Goal: Information Seeking & Learning: Learn about a topic

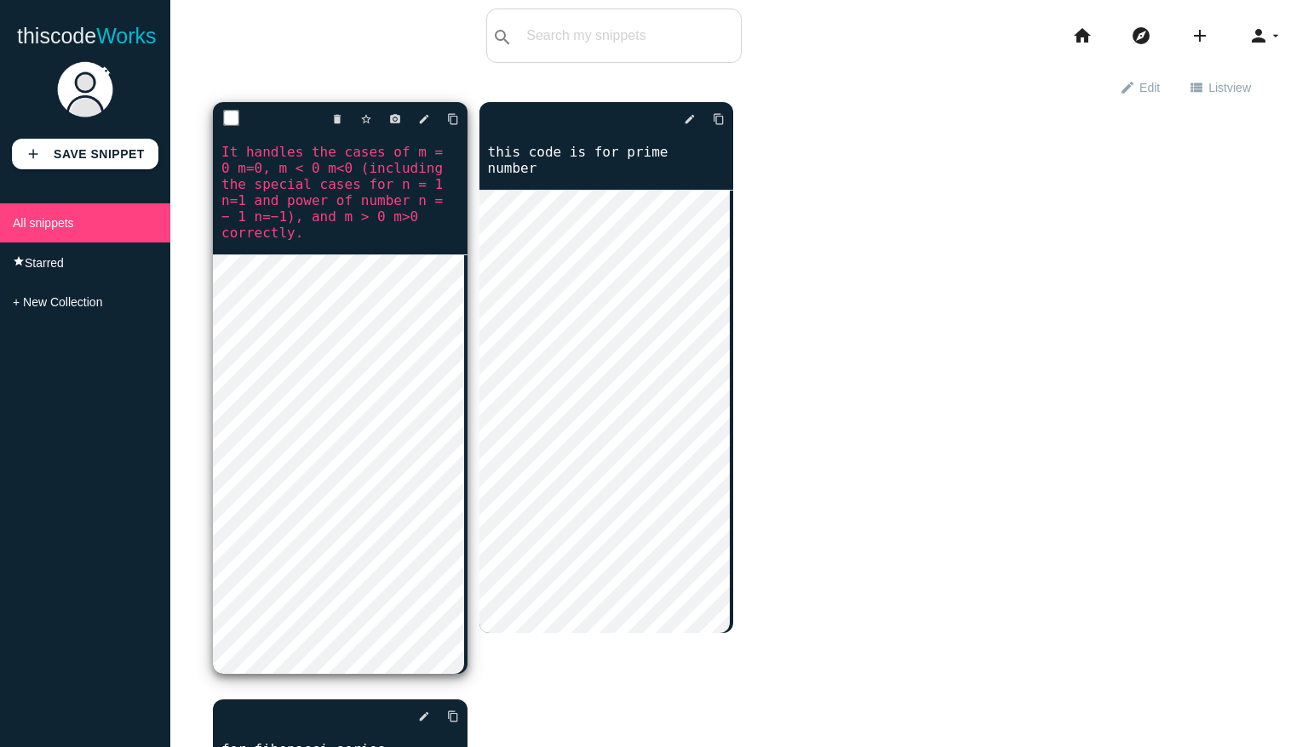
click at [378, 175] on link "It handles the cases of m = 0 m=0, m < 0 m<0 (including the special cases for n…" at bounding box center [340, 192] width 255 height 100
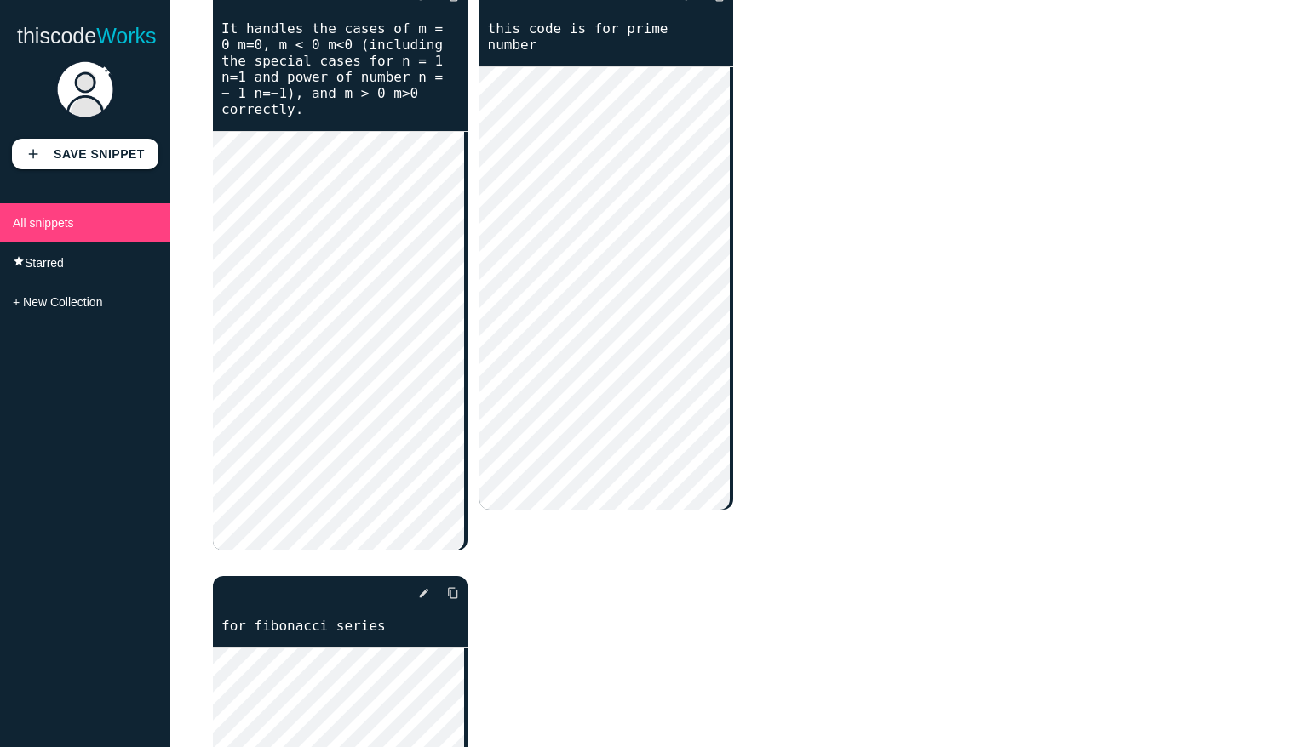
scroll to position [123, 0]
click at [857, 534] on div "delete star_border photo_camera edit content_copy delete edit edit" at bounding box center [739, 473] width 1052 height 987
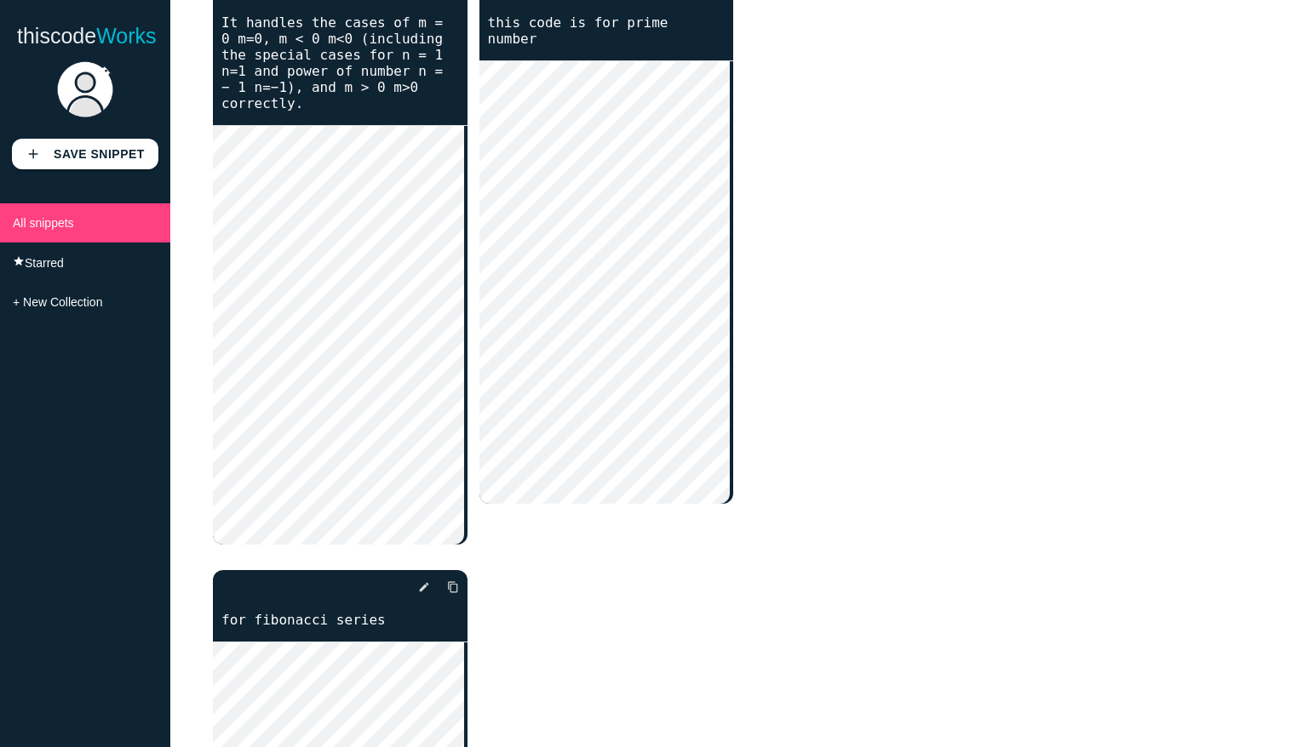
scroll to position [0, 0]
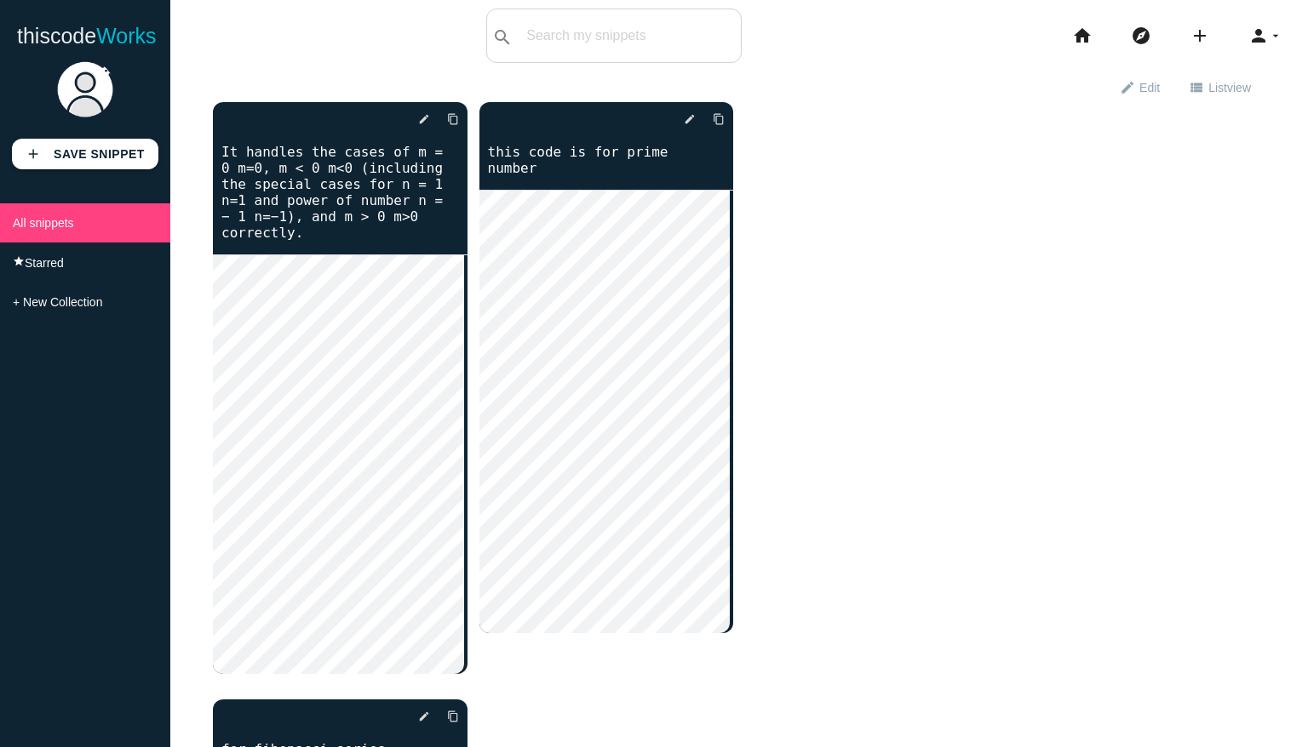
click at [1292, 270] on div "exit_to_app Exit edit mode edit Edit view_list List view view_module Grid view …" at bounding box center [738, 581] width 1137 height 1018
click at [956, 396] on div "delete star_border photo_camera edit content_copy delete edit edit" at bounding box center [739, 595] width 1052 height 987
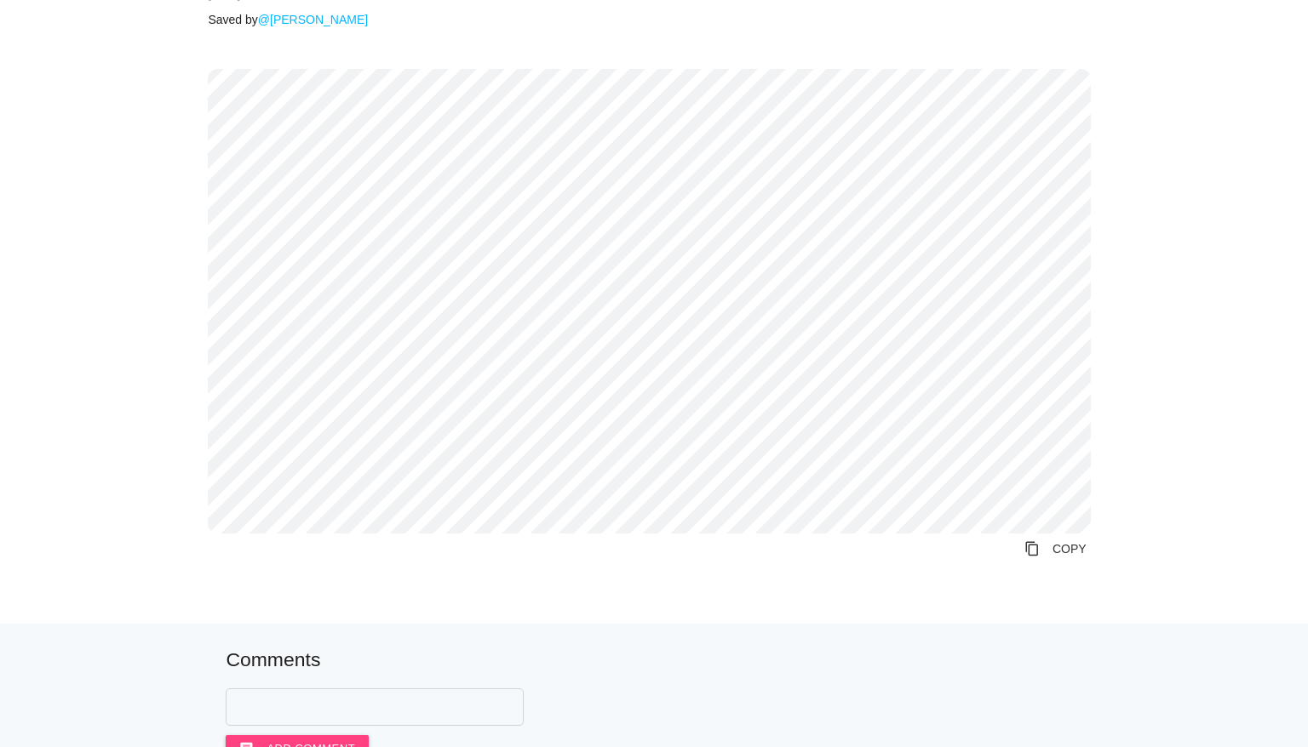
scroll to position [241, 0]
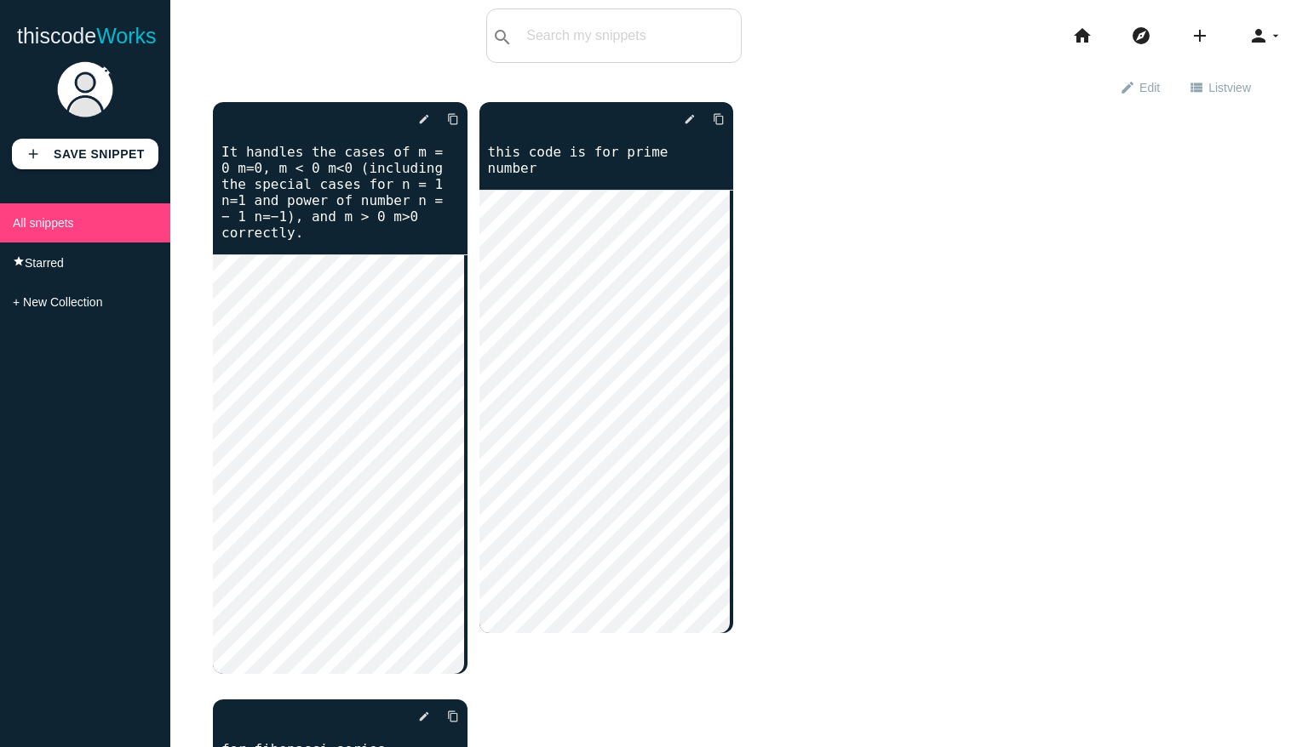
click at [886, 72] on div "exit_to_app Exit edit mode edit Edit view_list List view view_module Grid view" at bounding box center [739, 87] width 1052 height 31
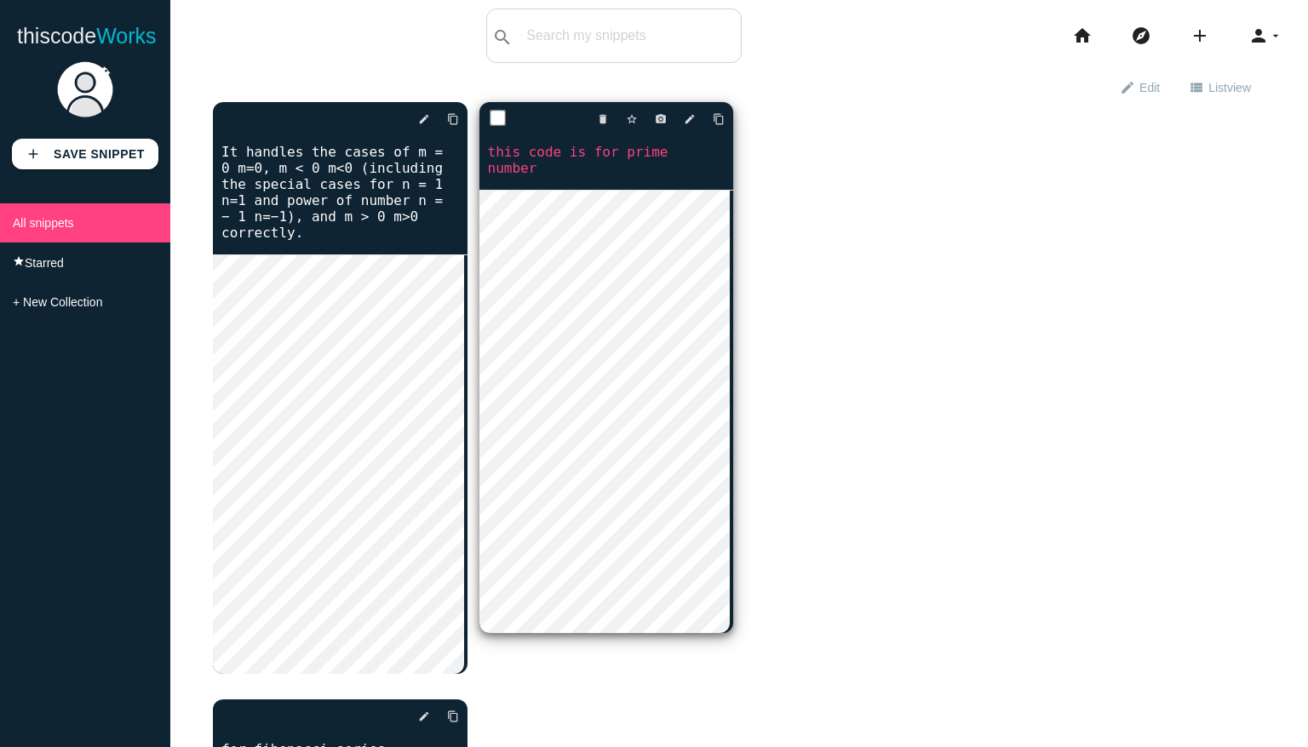
click at [545, 152] on link "this code is for prime number" at bounding box center [606, 160] width 255 height 36
